Goal: Task Accomplishment & Management: Use online tool/utility

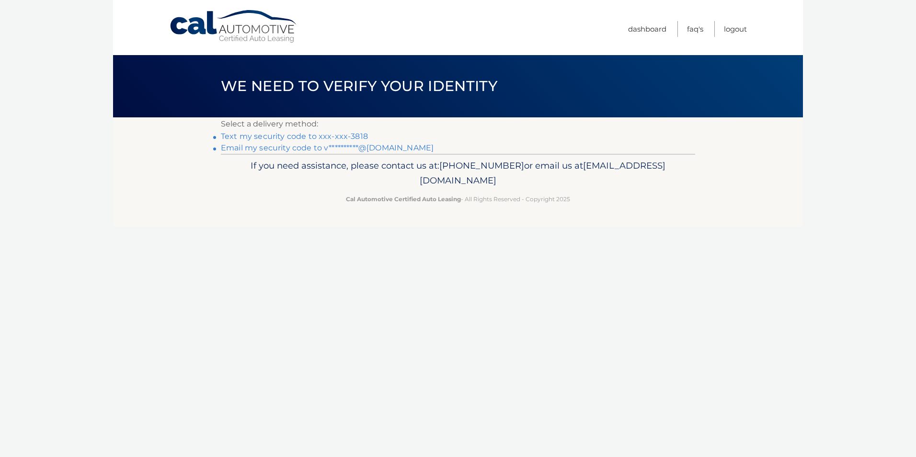
click at [323, 138] on link "Text my security code to xxx-xxx-3818" at bounding box center [294, 136] width 147 height 9
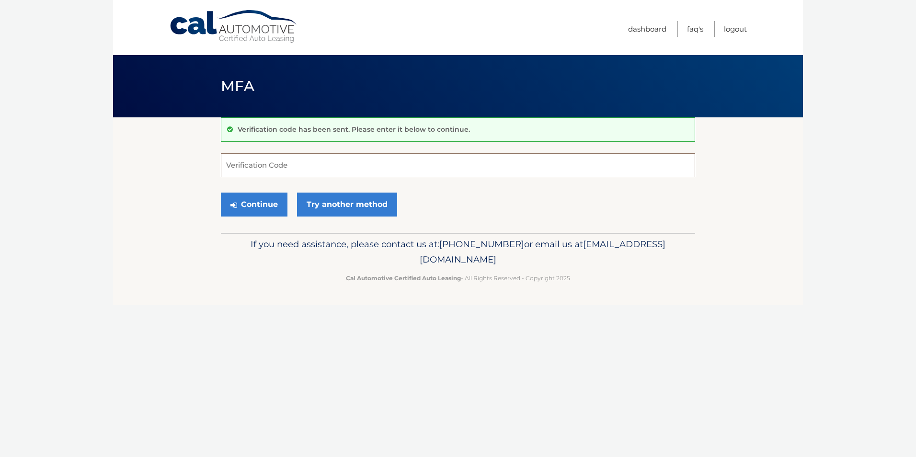
click at [274, 164] on input "Verification Code" at bounding box center [458, 165] width 474 height 24
type input "703053"
click at [246, 203] on button "Continue" at bounding box center [254, 205] width 67 height 24
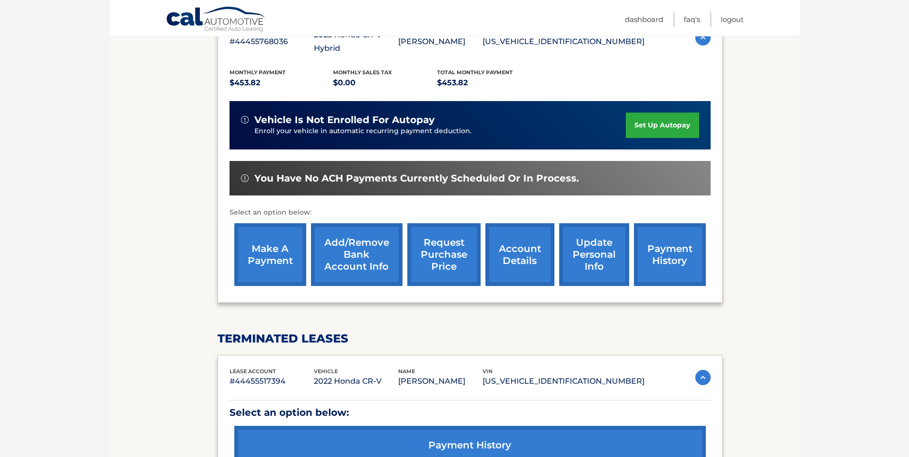
scroll to position [192, 0]
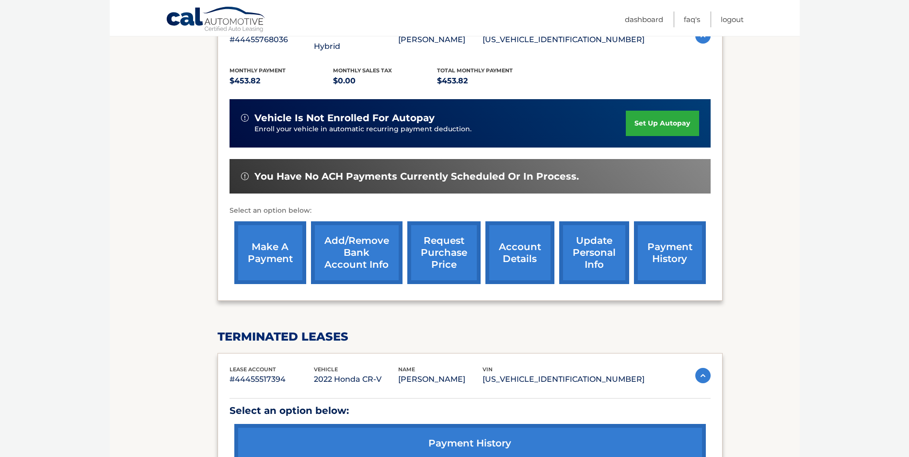
click at [277, 244] on link "make a payment" at bounding box center [270, 252] width 72 height 63
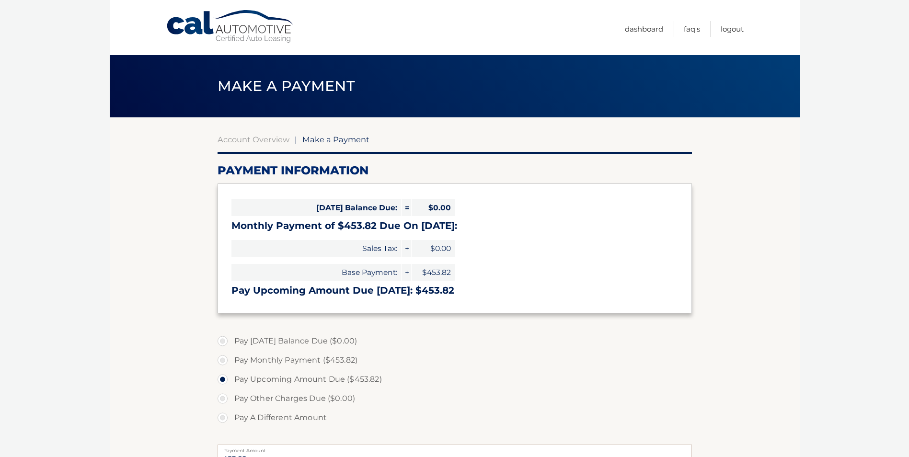
select select "ZTkxNDg0M2ItMzU3ZS00Zjc2LWE1NzUtMmM2YTljMjI2N2Nl"
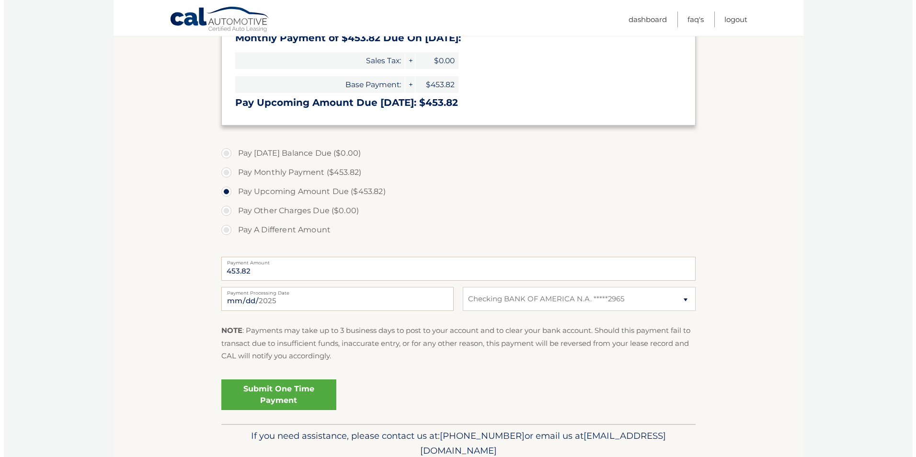
scroll to position [191, 0]
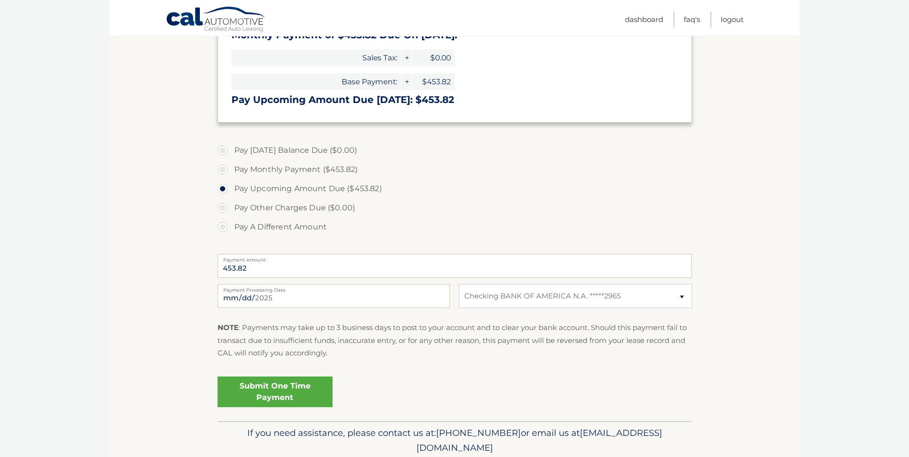
click at [265, 388] on link "Submit One Time Payment" at bounding box center [275, 392] width 115 height 31
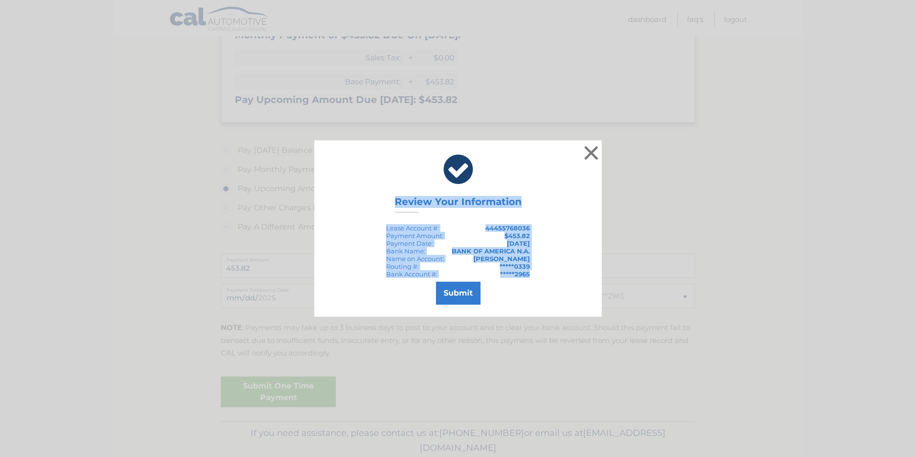
drag, startPoint x: 392, startPoint y: 201, endPoint x: 538, endPoint y: 274, distance: 163.5
click at [538, 274] on div "× Review Your Information Lease Account #: 44455768036 Payment Amount: $453.82 …" at bounding box center [458, 228] width 288 height 176
drag, startPoint x: 538, startPoint y: 274, endPoint x: 519, endPoint y: 275, distance: 19.2
copy div "Review Your Information Lease Account #: 44455768036 Payment Amount: $453.82 Pa…"
click at [459, 297] on button "Submit" at bounding box center [458, 293] width 45 height 23
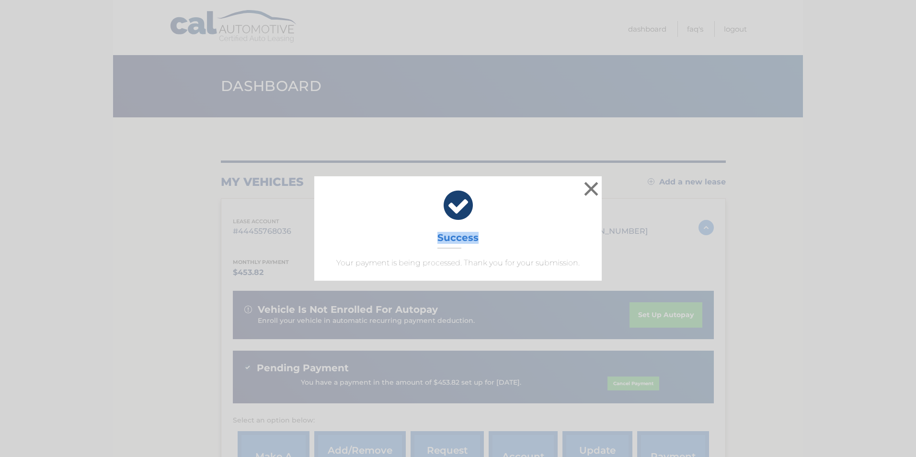
drag, startPoint x: 418, startPoint y: 226, endPoint x: 521, endPoint y: 244, distance: 105.2
click at [521, 244] on div "× Success Your payment is being processed. Thank you for your submission." at bounding box center [458, 228] width 288 height 104
drag, startPoint x: 521, startPoint y: 244, endPoint x: 458, endPoint y: 242, distance: 63.3
copy div "Success"
click at [594, 189] on button "×" at bounding box center [591, 188] width 19 height 19
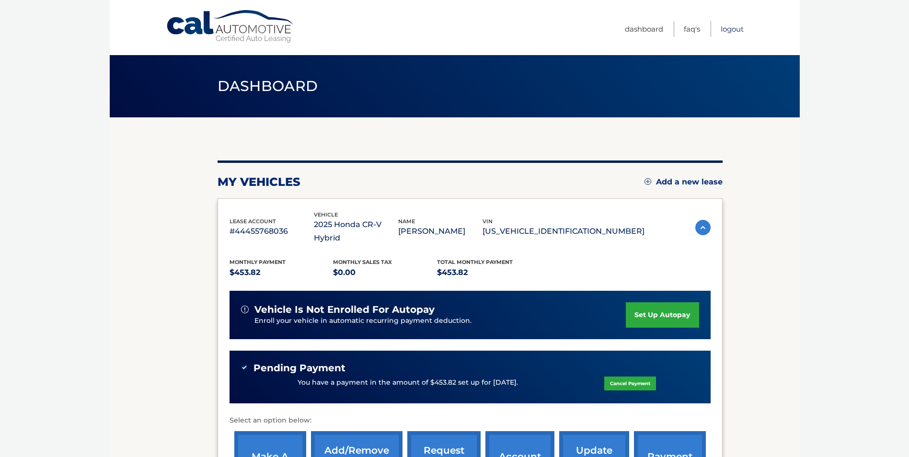
click at [730, 30] on link "Logout" at bounding box center [732, 29] width 23 height 16
